Goal: Browse casually: Explore the website without a specific task or goal

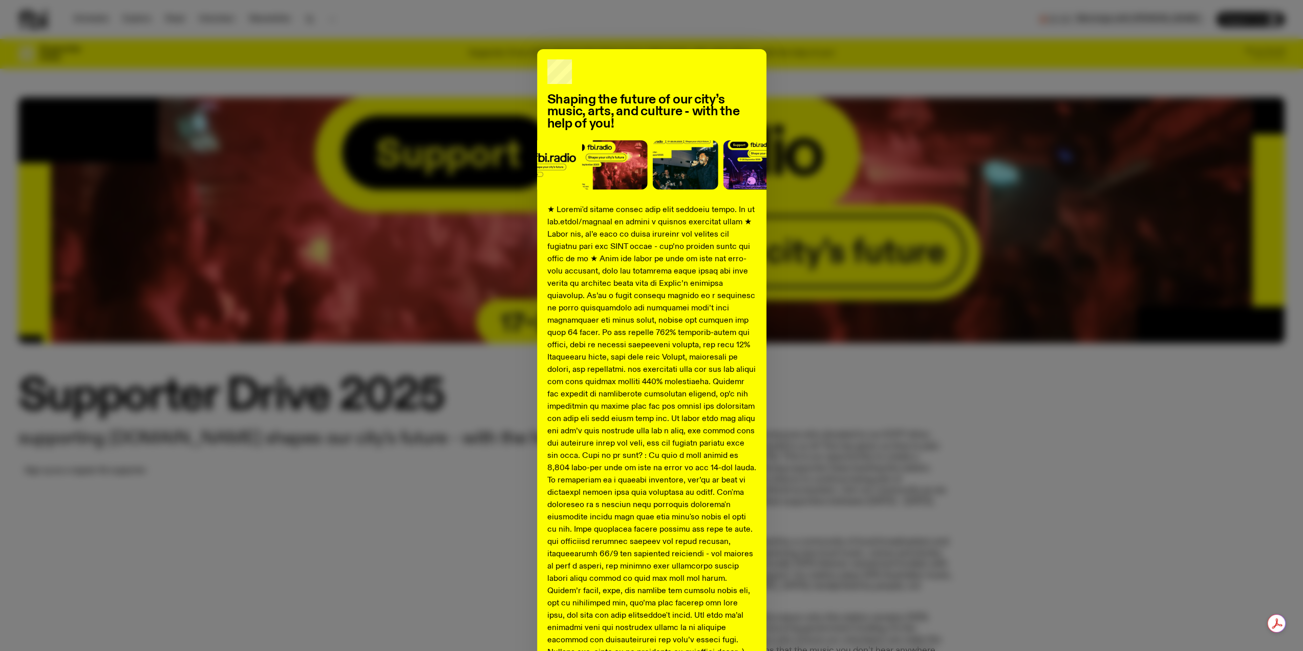
click at [962, 400] on div "Shaping the future of our city’s music, arts, and culture - with the help of yo…" at bounding box center [651, 382] width 1266 height 667
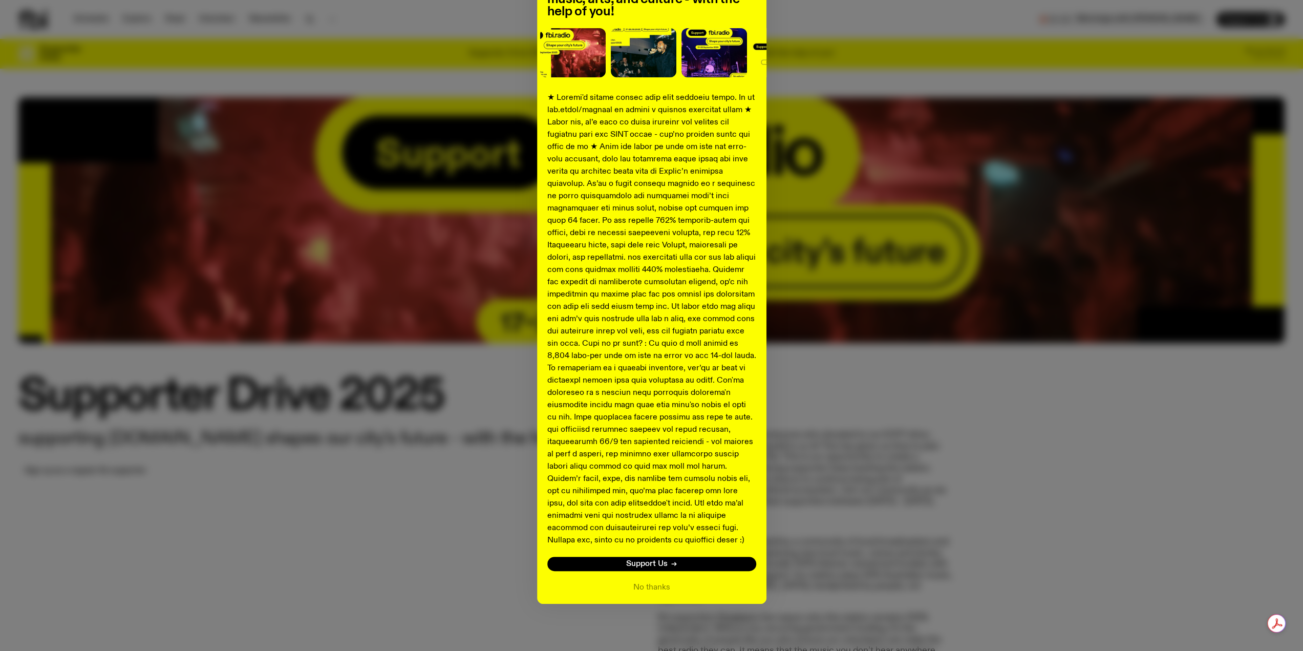
scroll to position [114, 0]
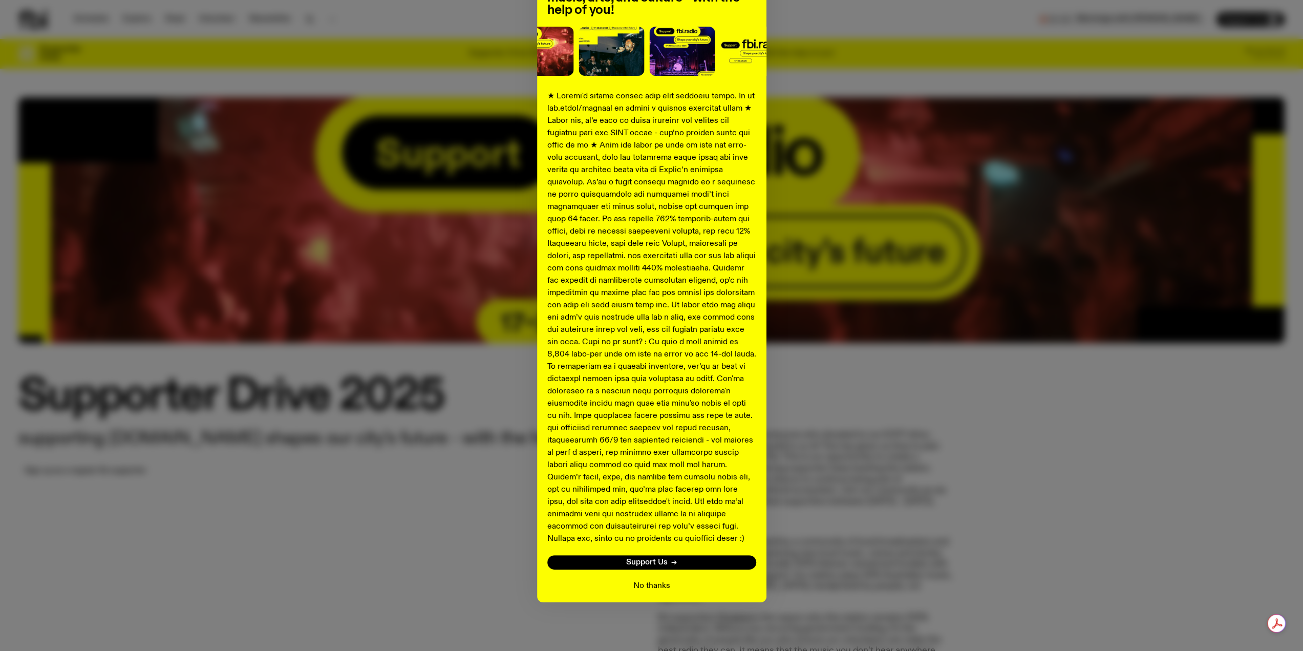
click at [644, 583] on button "No thanks" at bounding box center [651, 586] width 37 height 12
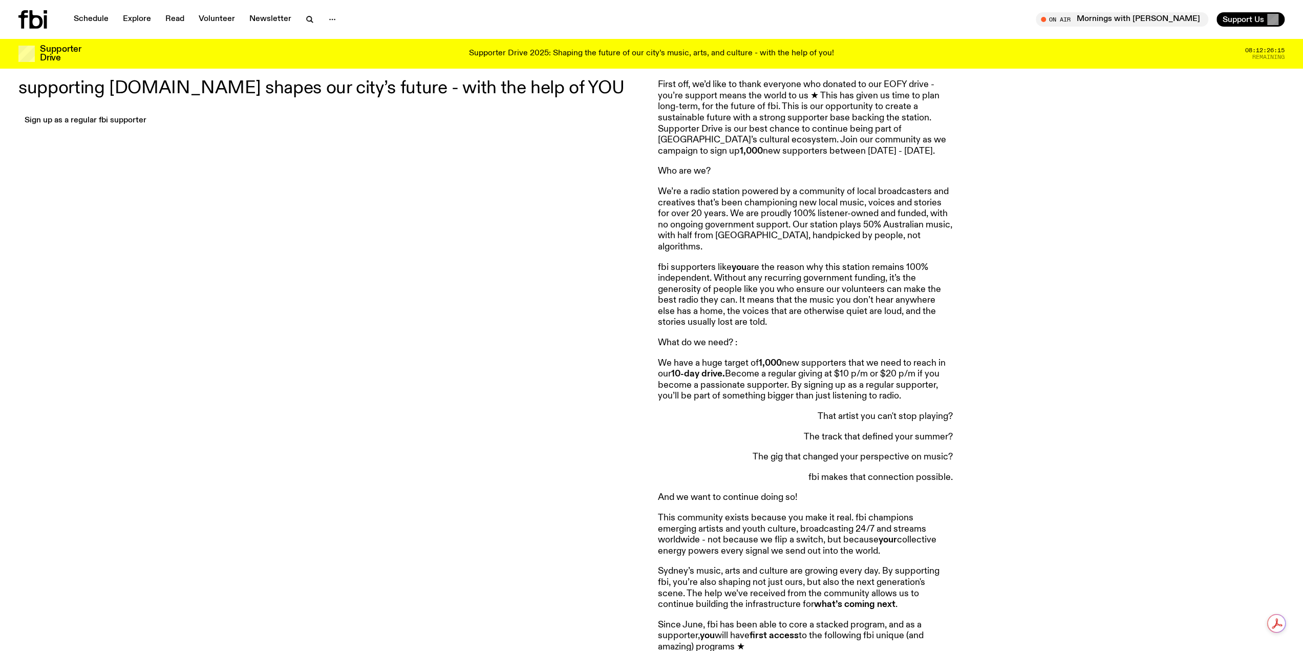
scroll to position [0, 0]
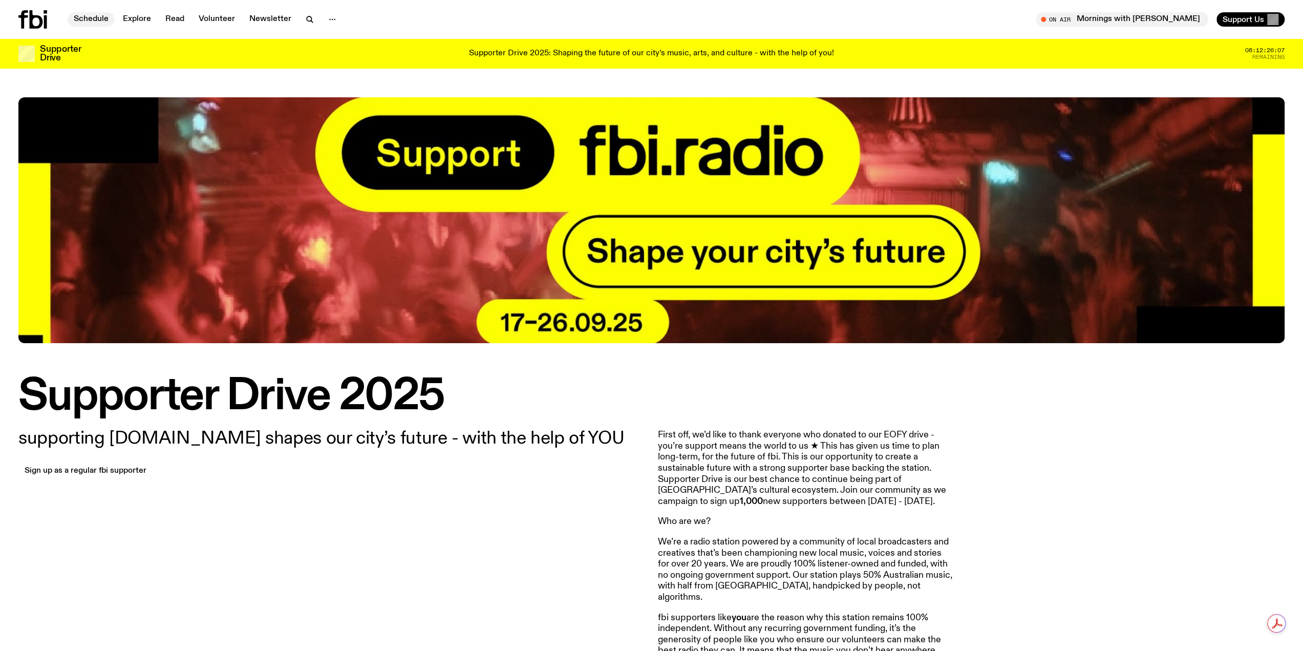
click at [85, 20] on link "Schedule" at bounding box center [91, 19] width 47 height 14
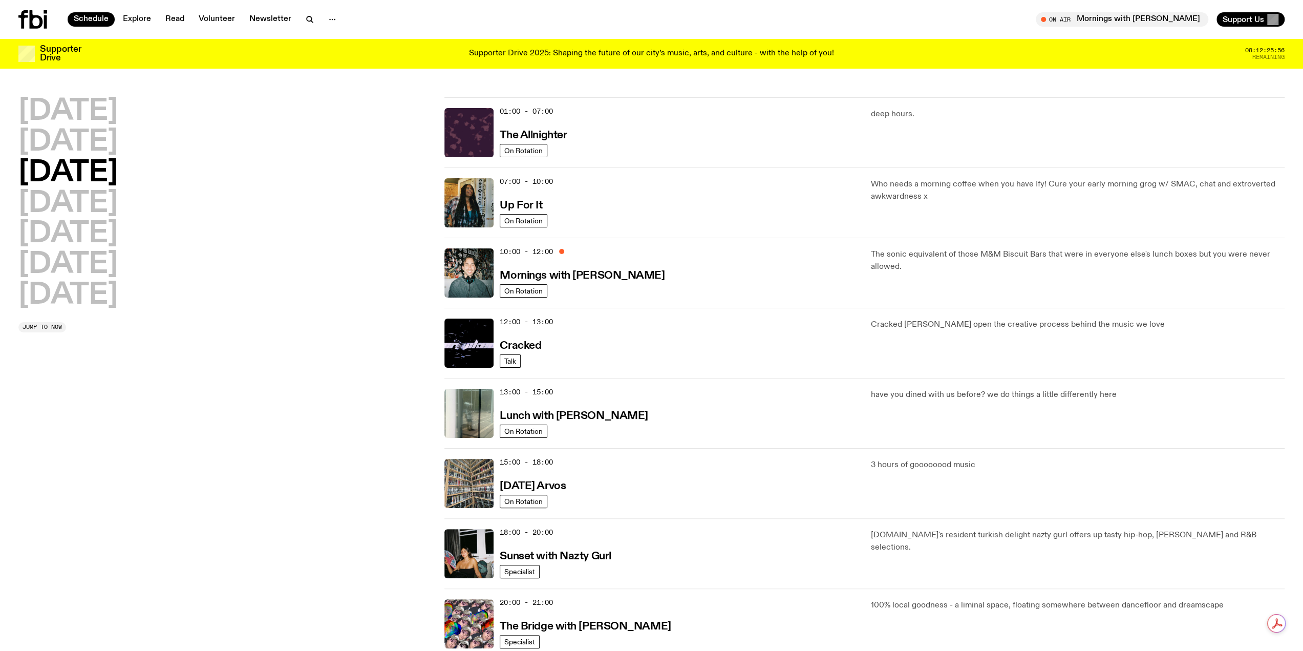
click at [617, 53] on p "Supporter Drive 2025: Shaping the future of our city’s music, arts, and culture…" at bounding box center [651, 53] width 365 height 9
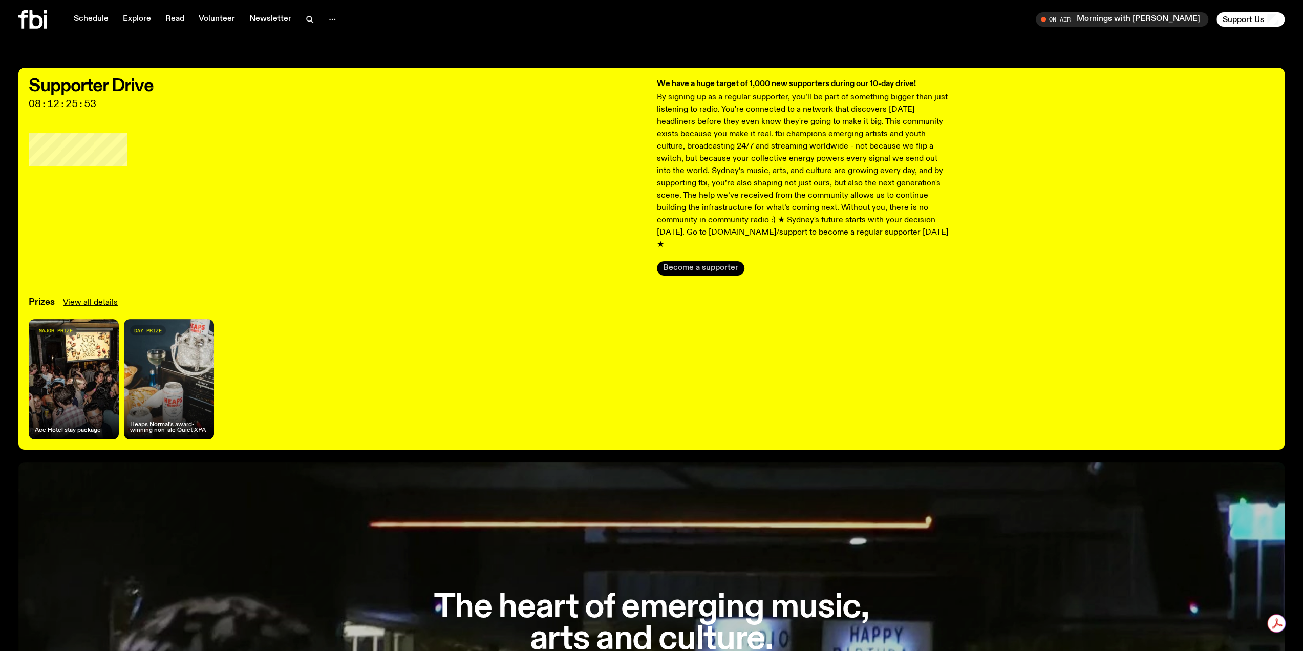
click at [710, 261] on button "Become a supporter" at bounding box center [701, 268] width 88 height 14
click at [144, 20] on link "Explore" at bounding box center [137, 19] width 40 height 14
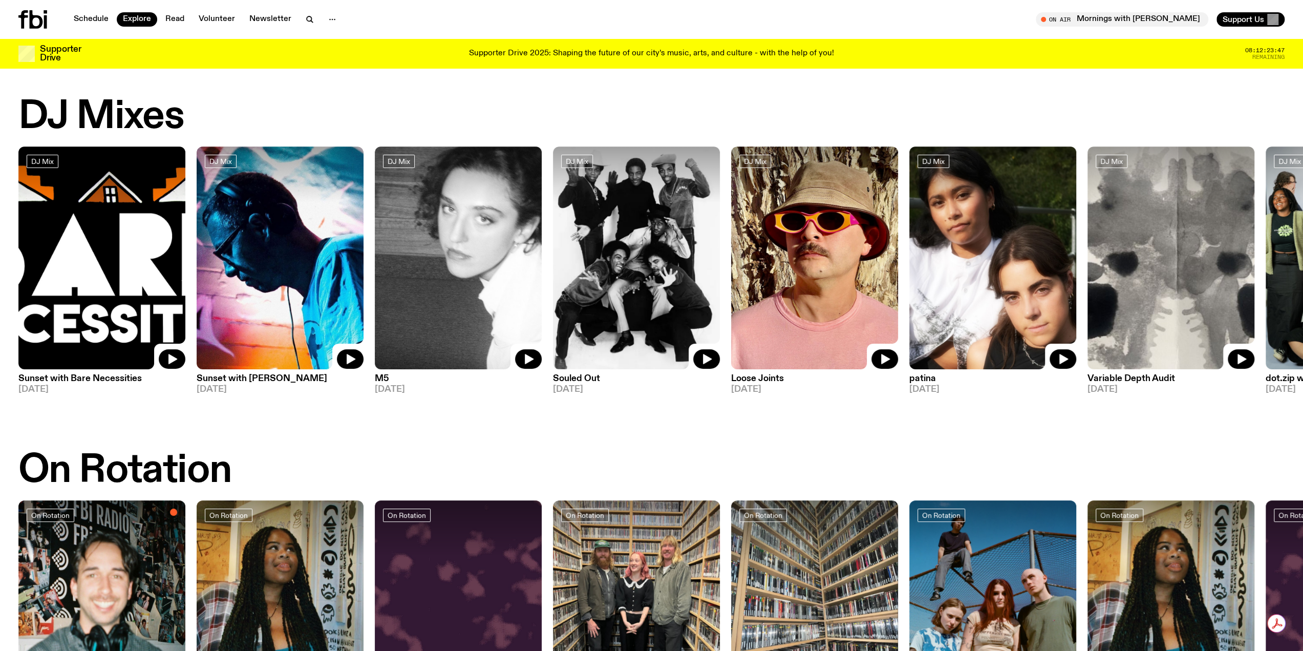
click at [932, 378] on h3 "patina" at bounding box center [993, 378] width 167 height 9
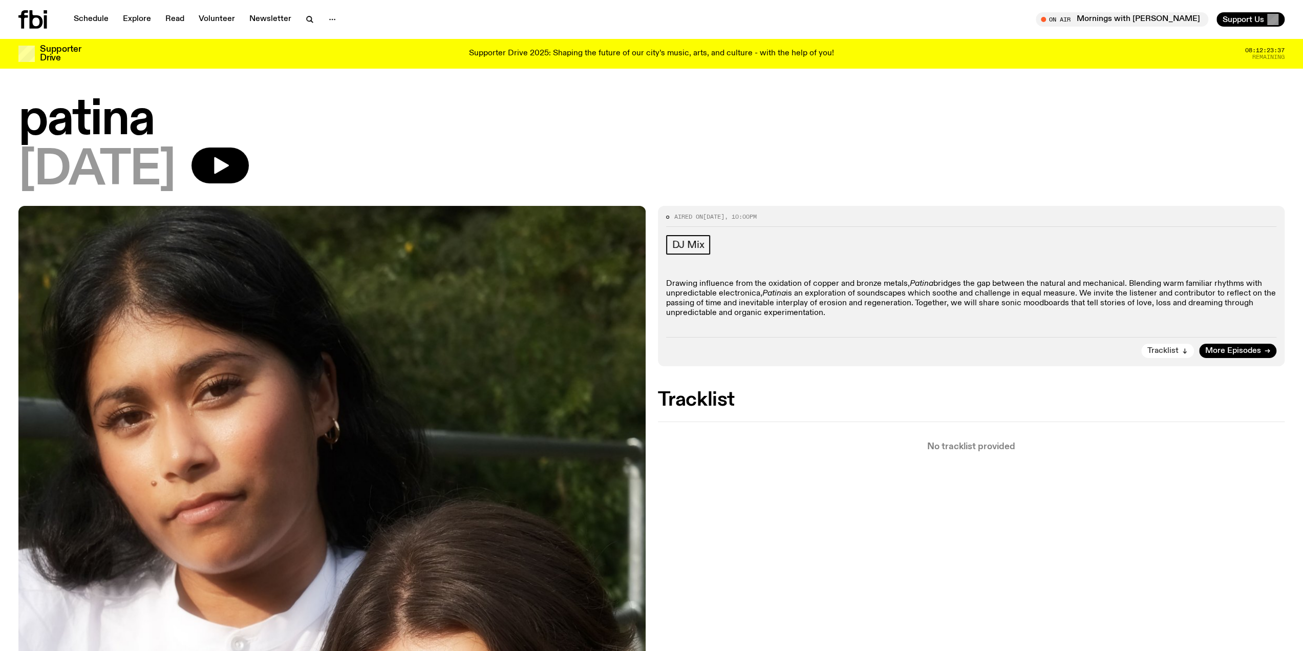
click at [1171, 352] on span "Tracklist" at bounding box center [1163, 351] width 31 height 8
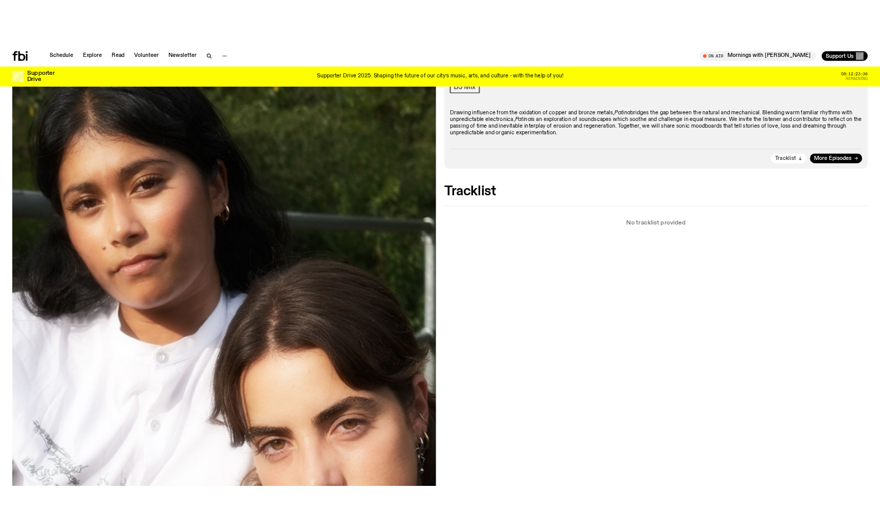
scroll to position [153, 0]
